Goal: Information Seeking & Learning: Learn about a topic

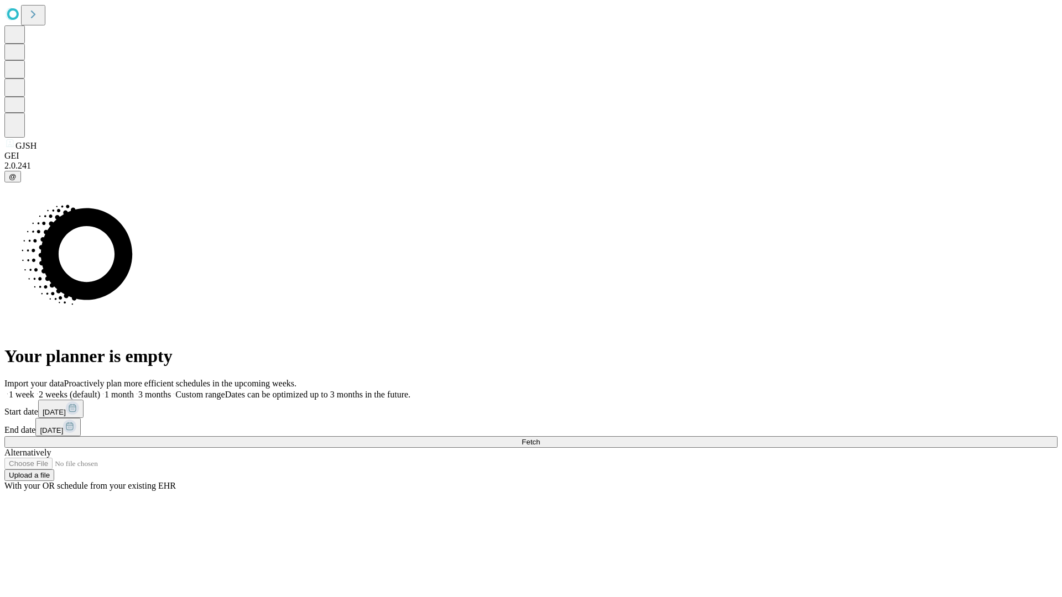
click at [540, 438] on span "Fetch" at bounding box center [530, 442] width 18 height 8
